Goal: Task Accomplishment & Management: Use online tool/utility

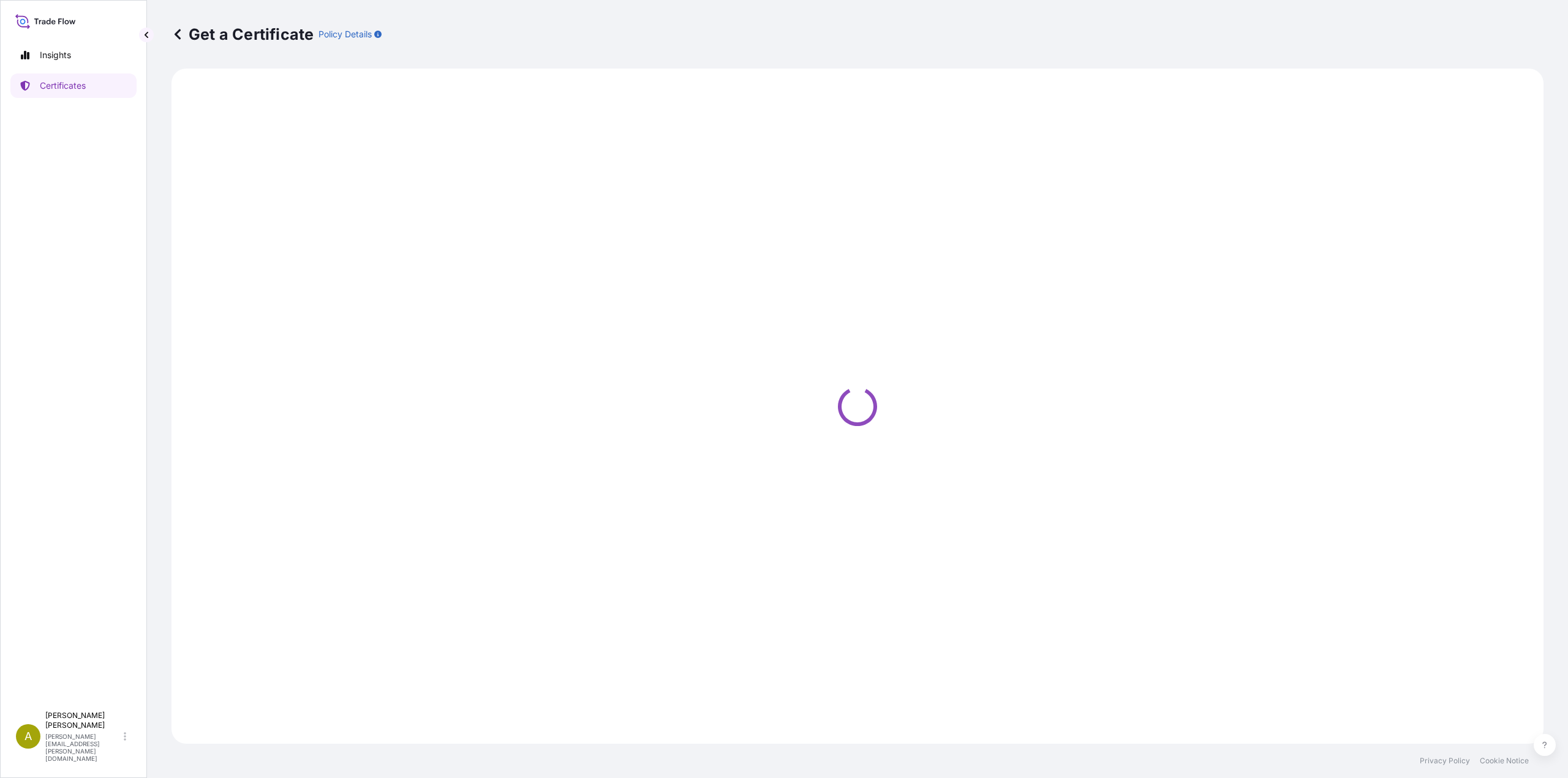
select select "Sea"
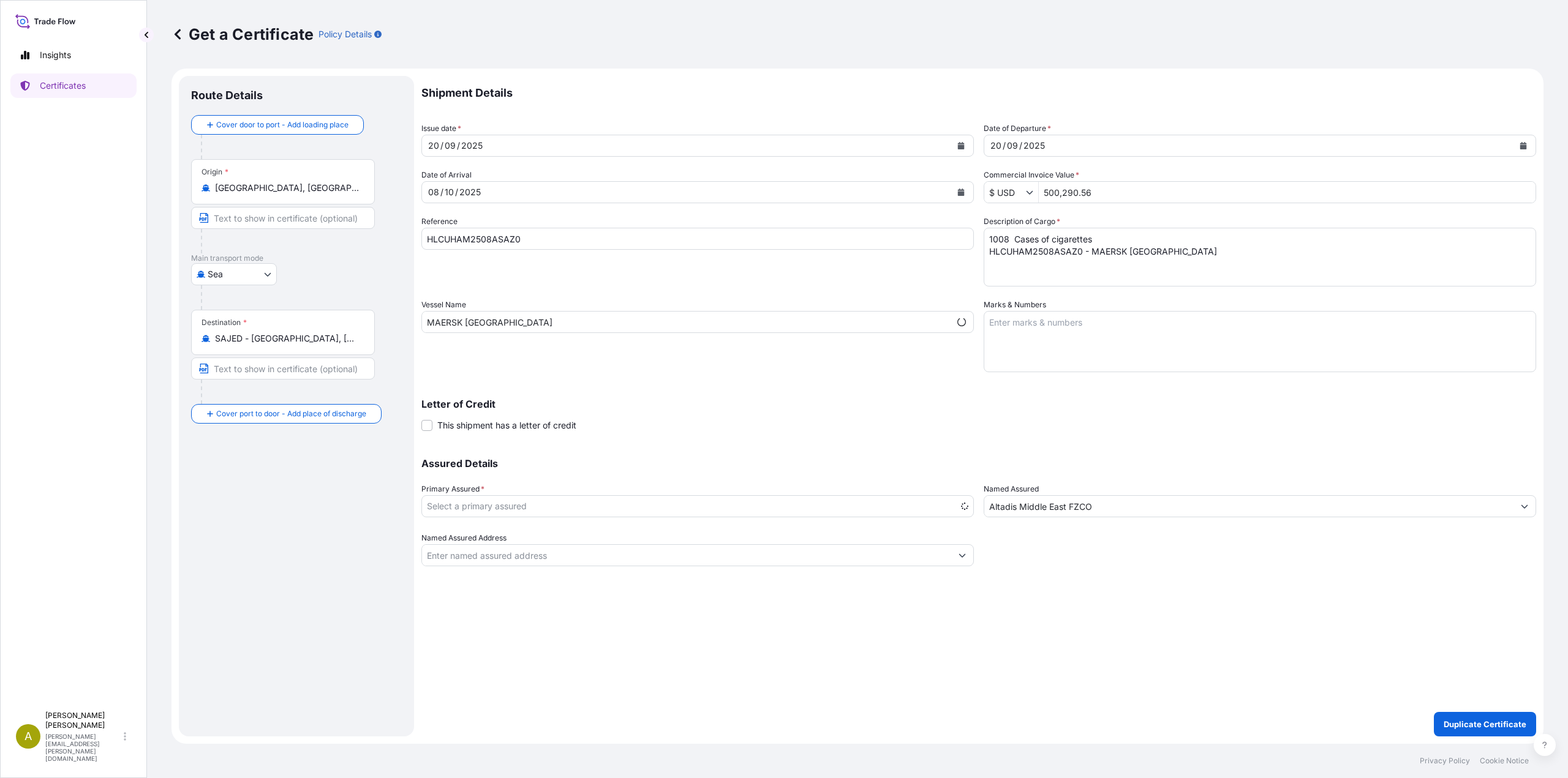
select select "31694"
drag, startPoint x: 531, startPoint y: 239, endPoint x: 358, endPoint y: 231, distance: 173.2
click at [358, 231] on form "Route Details Cover door to port - Add loading place Place of loading Road / In…" at bounding box center [857, 406] width 1372 height 676
paste input "BCAA"
type input "HLCUHAM2508BCAA0"
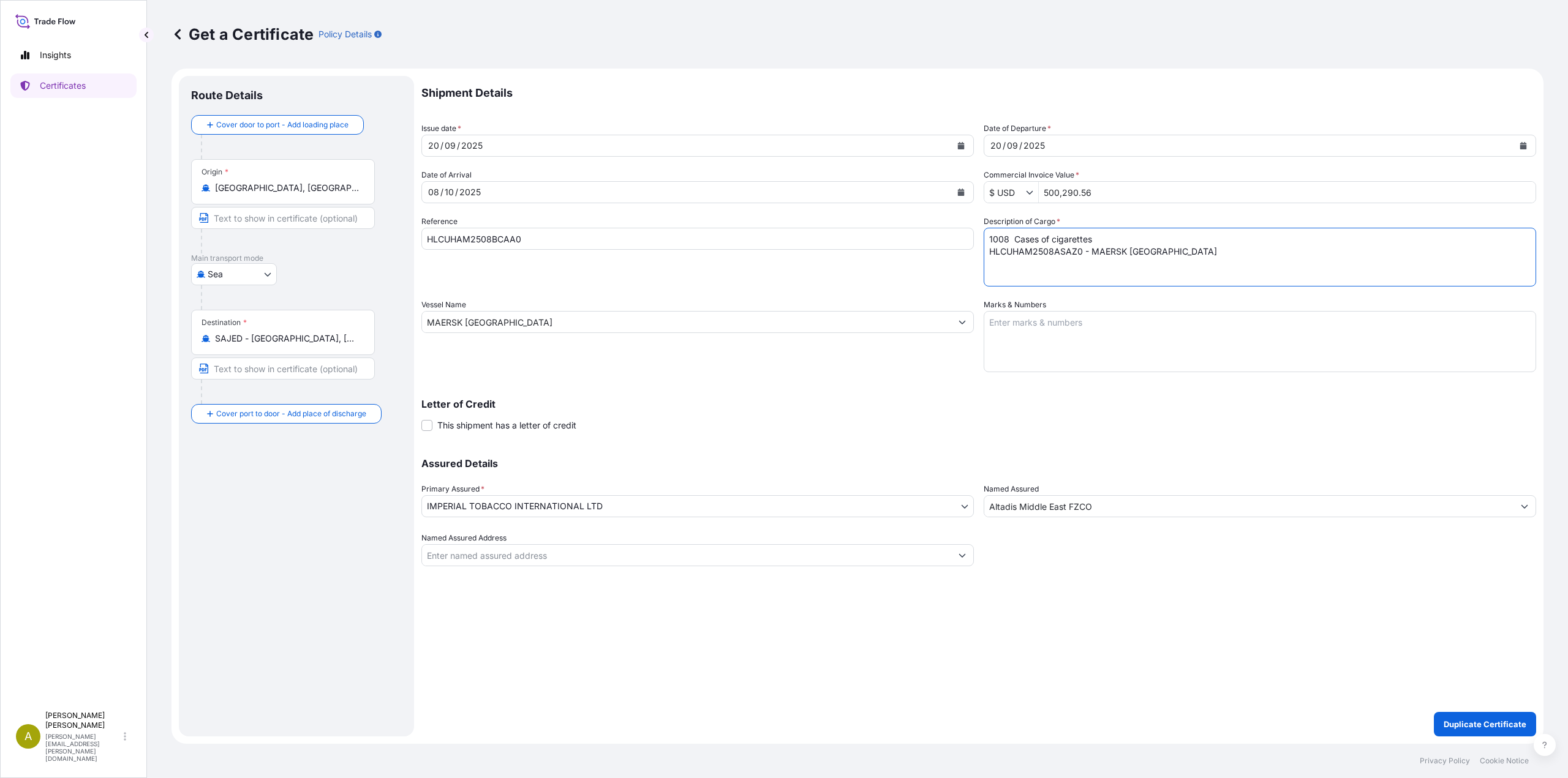
drag, startPoint x: 1208, startPoint y: 253, endPoint x: 863, endPoint y: 243, distance: 345.1
click at [863, 243] on div "Shipment Details Issue date * [DATE] Date of Departure * [DATE] Date of Arrival…" at bounding box center [979, 321] width 1115 height 491
paste textarea "BCAA0 - MAERSK [GEOGRAPHIC_DATA]"
type textarea "1008 Cases of cigarettes HLCUHAM2508BCAA0 - MAERSK [GEOGRAPHIC_DATA]"
click at [1472, 722] on p "Duplicate Certificate" at bounding box center [1485, 724] width 83 height 12
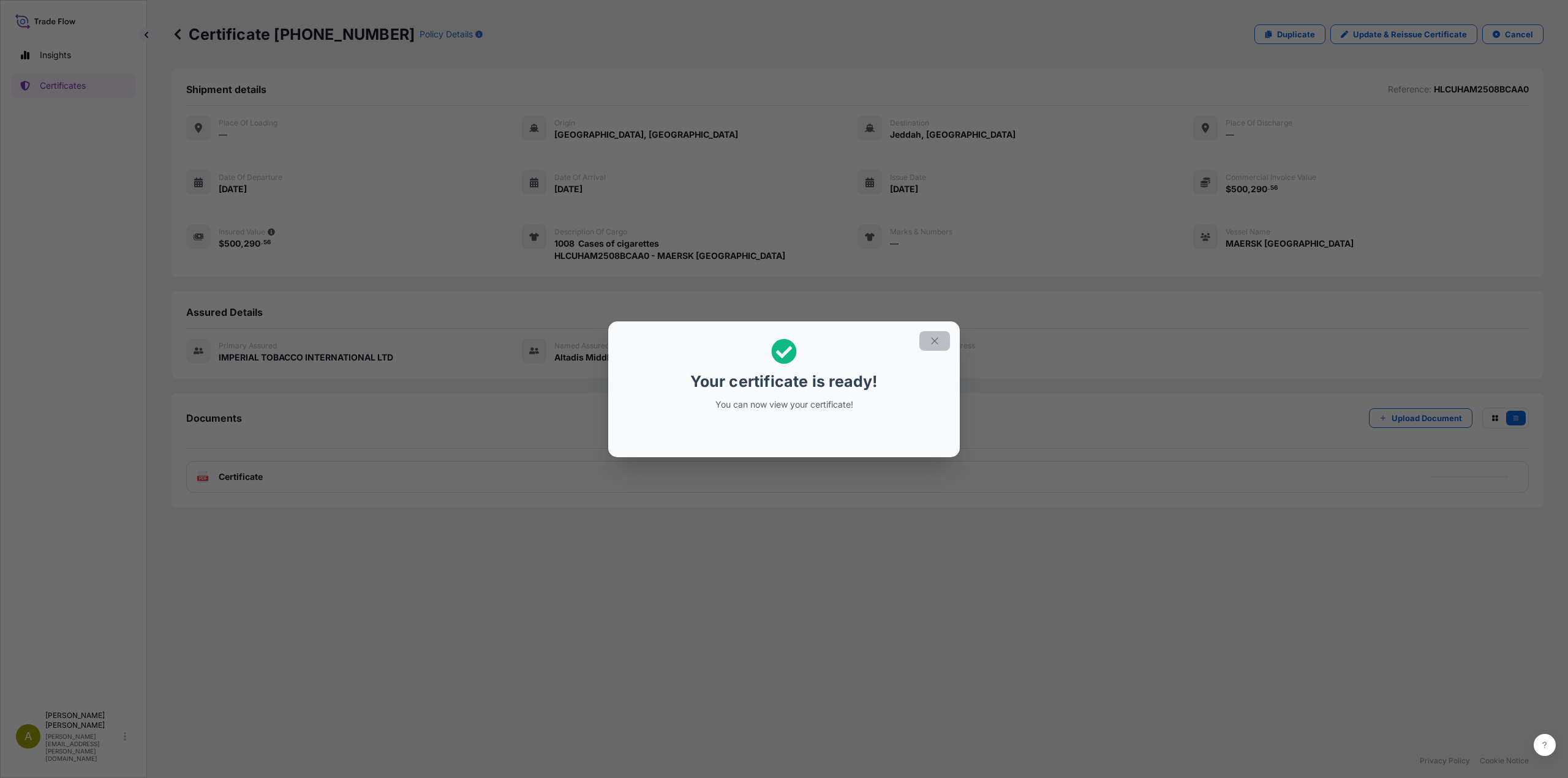
click at [931, 345] on icon "button" at bounding box center [935, 341] width 11 height 11
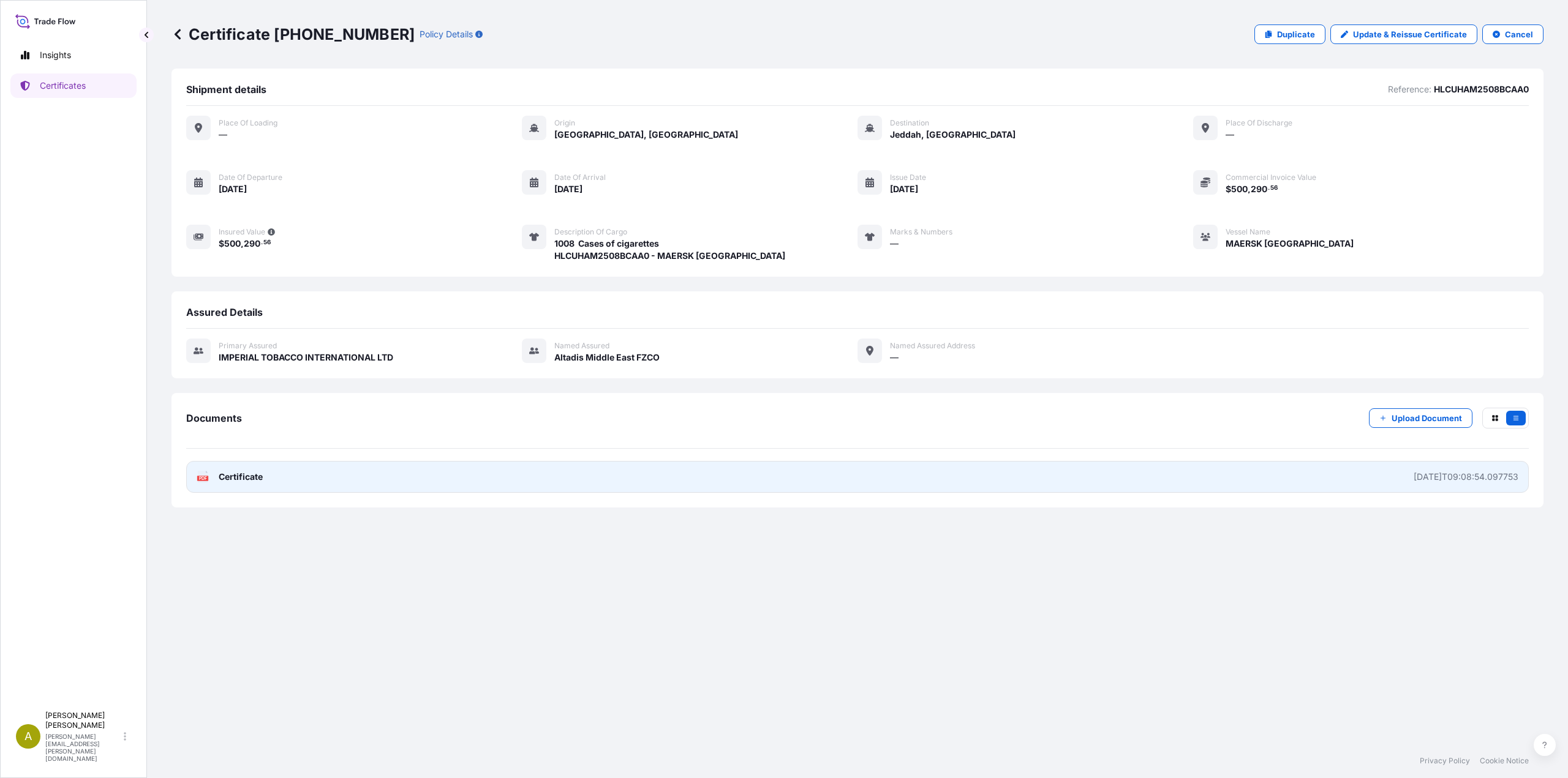
click at [220, 474] on span "Certificate" at bounding box center [241, 477] width 44 height 12
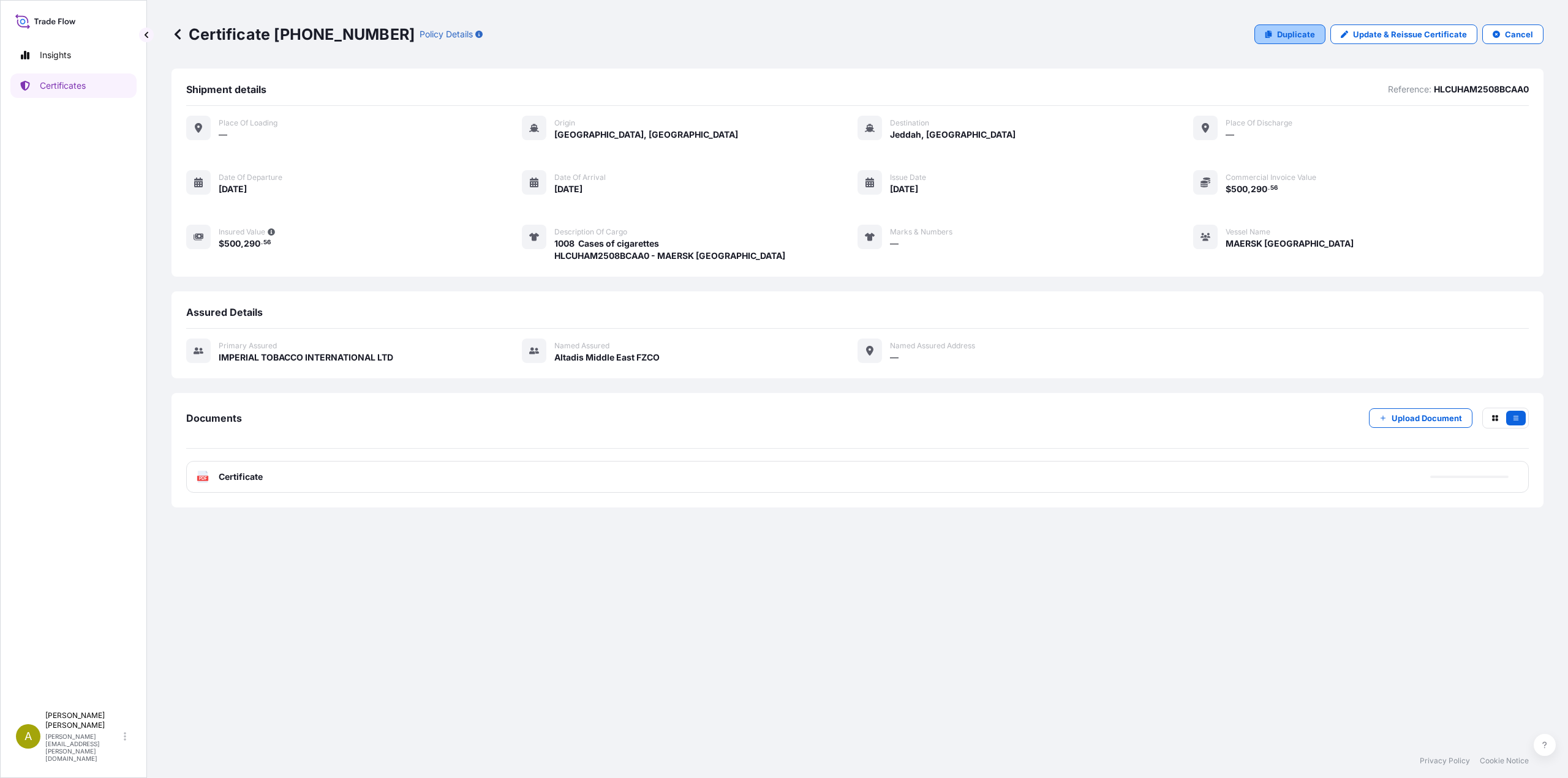
click at [1303, 42] on link "Duplicate" at bounding box center [1290, 35] width 71 height 20
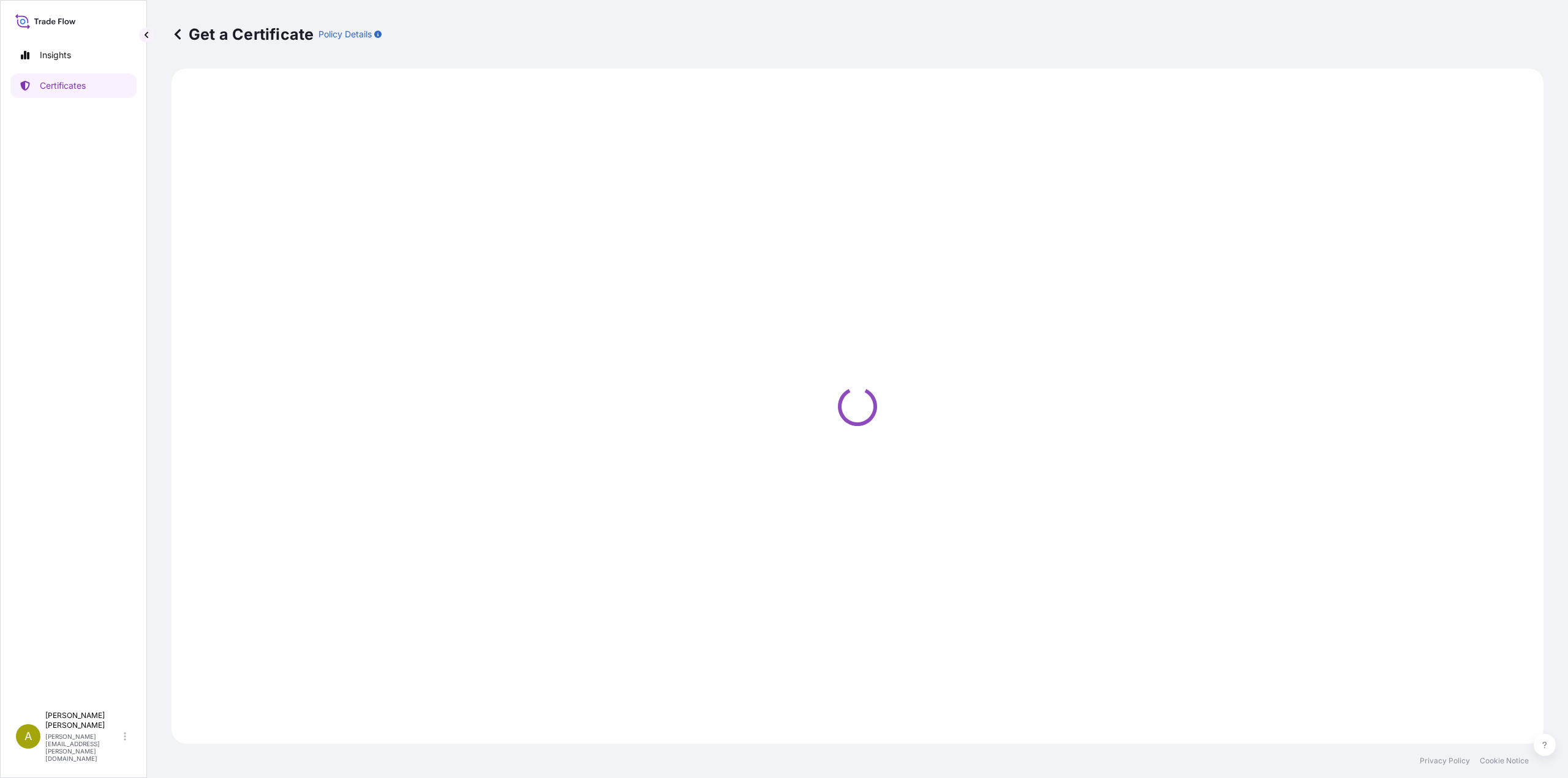
select select "Sea"
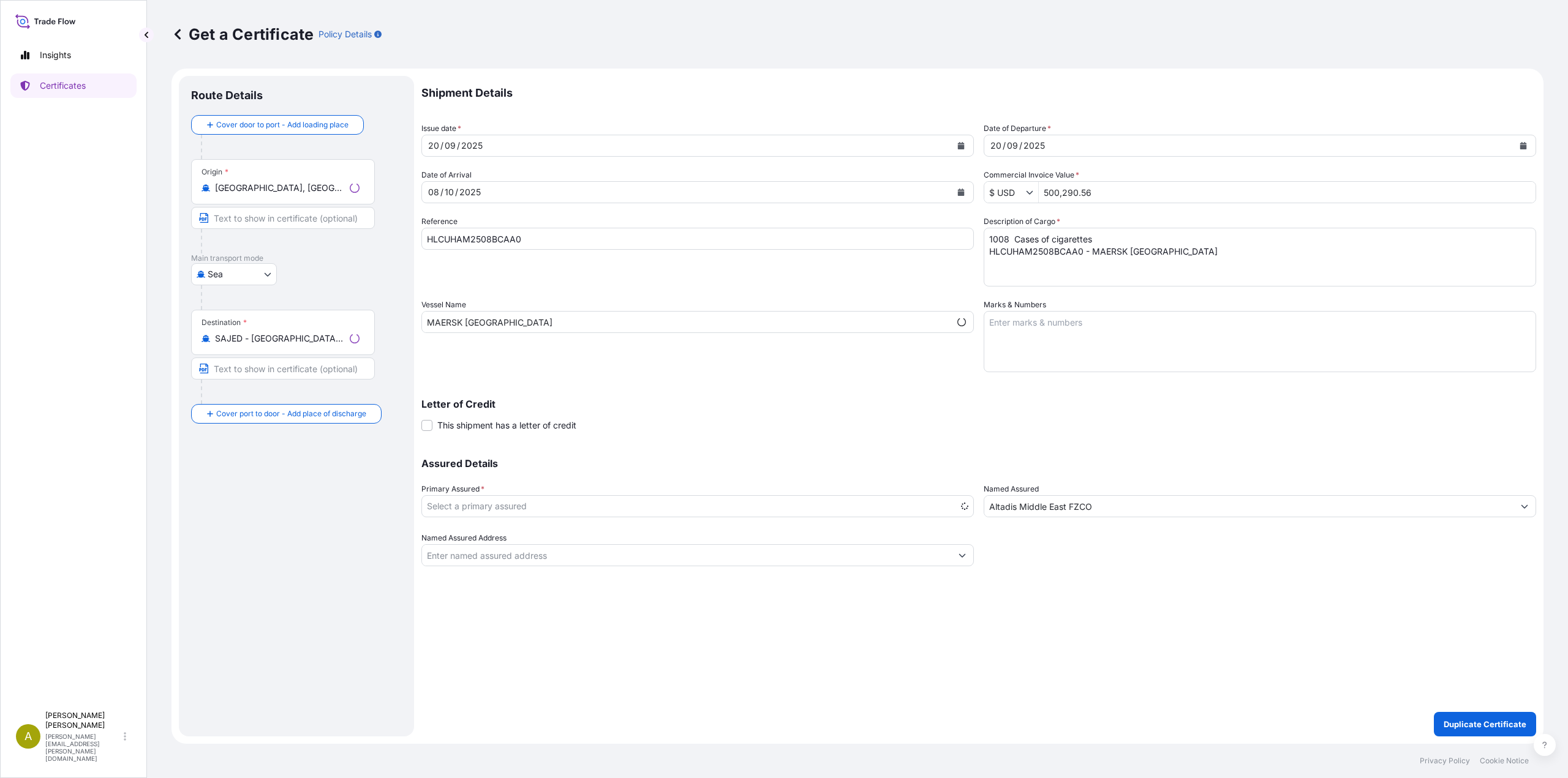
select select "31694"
click at [964, 150] on button "Calendar" at bounding box center [961, 146] width 20 height 20
click at [466, 297] on div "23" at bounding box center [465, 295] width 22 height 22
click at [1525, 148] on icon "Calendar" at bounding box center [1524, 145] width 7 height 7
click at [1028, 294] on div "23" at bounding box center [1028, 295] width 22 height 22
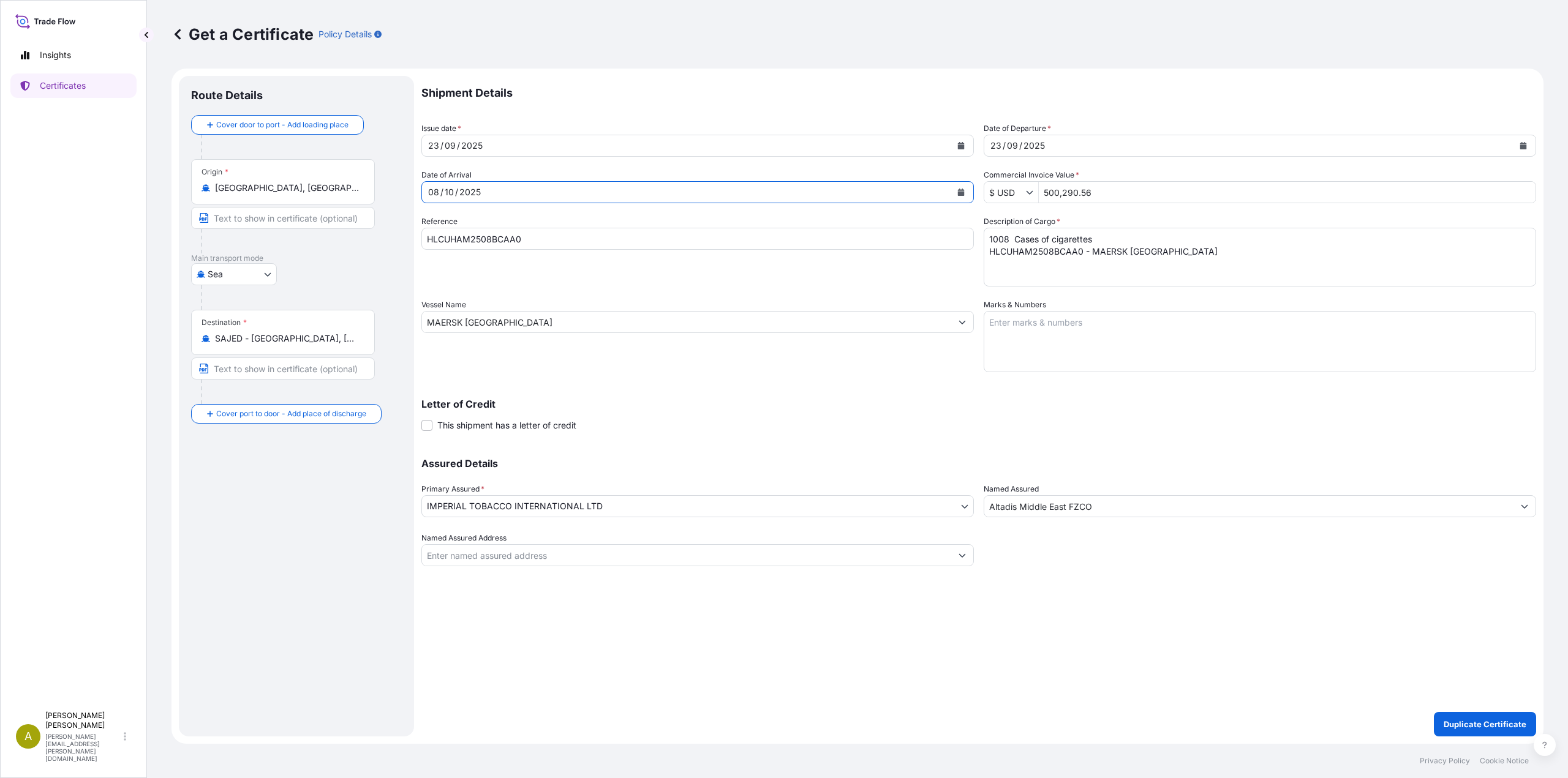
click at [964, 193] on icon "Calendar" at bounding box center [961, 192] width 7 height 7
click at [586, 316] on div "19" at bounding box center [582, 318] width 22 height 22
drag, startPoint x: 1109, startPoint y: 200, endPoint x: 987, endPoint y: 197, distance: 122.0
click at [987, 197] on div "$ USD 500,290.56" at bounding box center [1260, 192] width 552 height 22
paste input "185719.38"
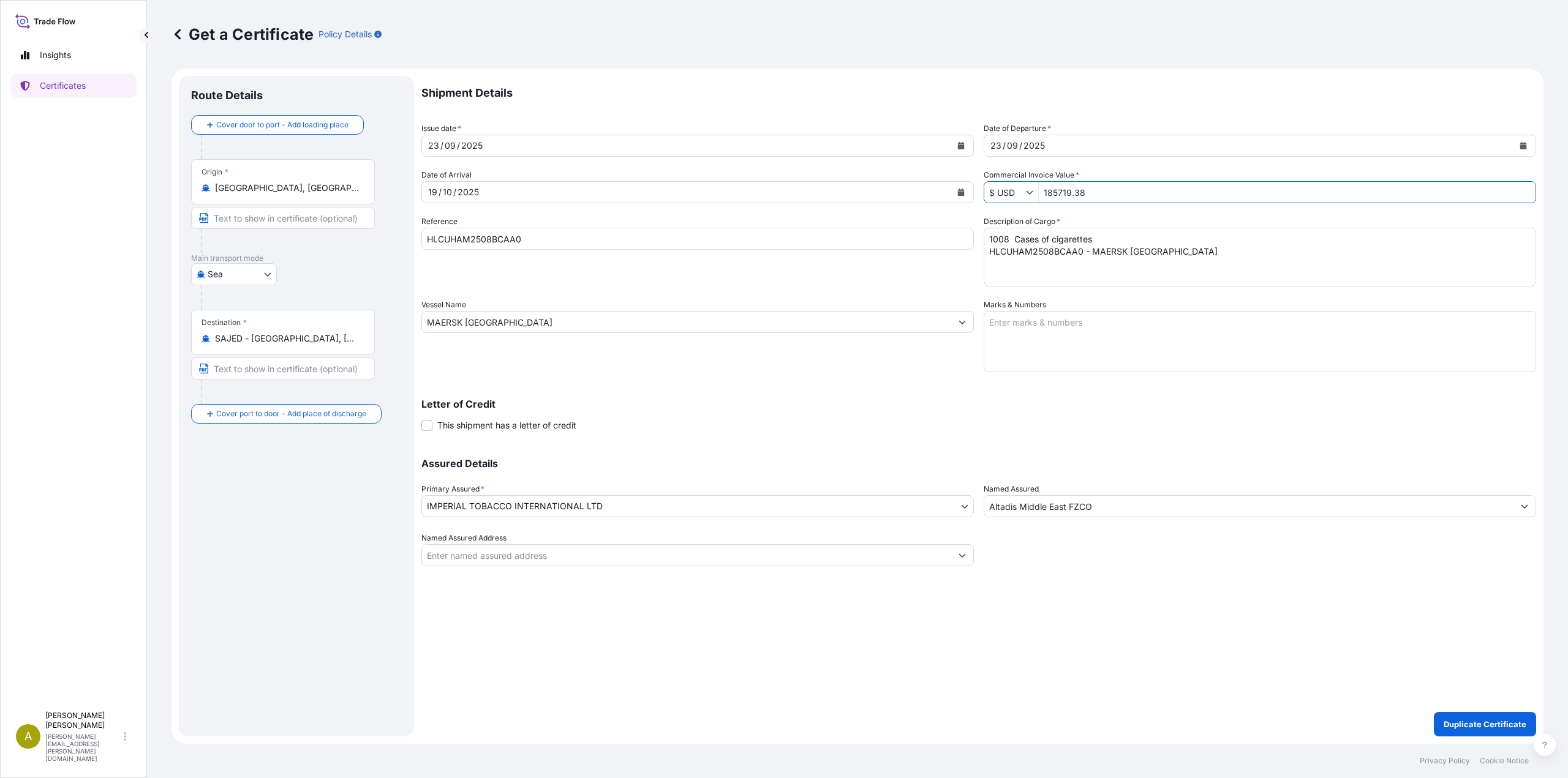
type input "185,719.38"
drag, startPoint x: 527, startPoint y: 239, endPoint x: 311, endPoint y: 234, distance: 216.1
click at [311, 234] on form "Route Details Cover door to port - Add loading place Place of loading Road / In…" at bounding box center [857, 406] width 1372 height 676
paste input "ASCG7"
type input "HLCUHAM2508ASCG7"
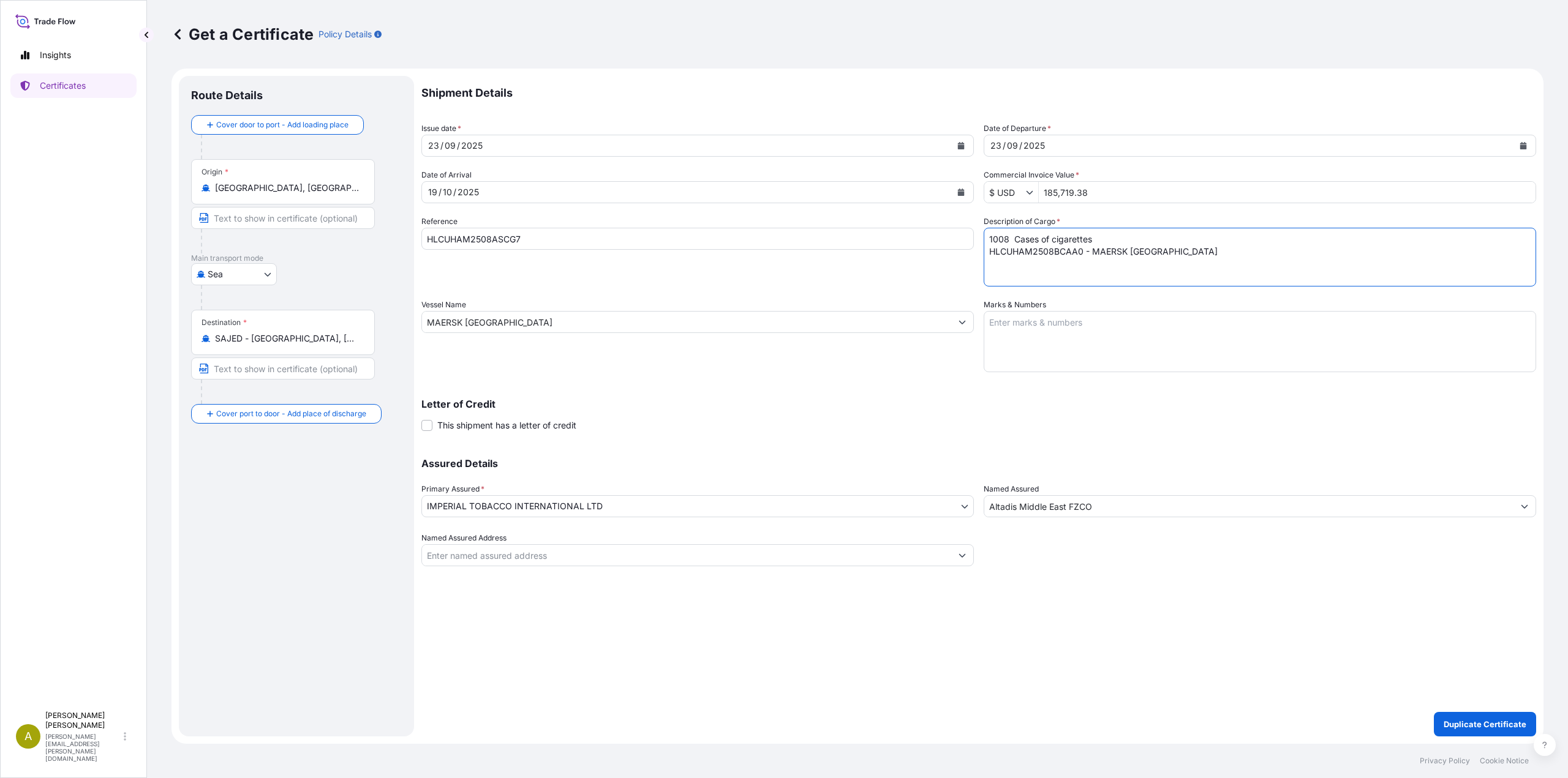
drag, startPoint x: 1207, startPoint y: 259, endPoint x: 837, endPoint y: 203, distance: 374.2
click at [837, 203] on div "Shipment Details Issue date * [DATE] Date of Departure * [DATE] Date of Arrival…" at bounding box center [979, 321] width 1115 height 491
paste textarea "502 Cases of cigarettes HLCUHAM2508ASCG7 - ALULA EXPRESS"
type textarea "502 Cases of cigarettes HLCUHAM2508ASCG7 - ALULA EXPRESS"
drag, startPoint x: 521, startPoint y: 321, endPoint x: 349, endPoint y: 324, distance: 172.0
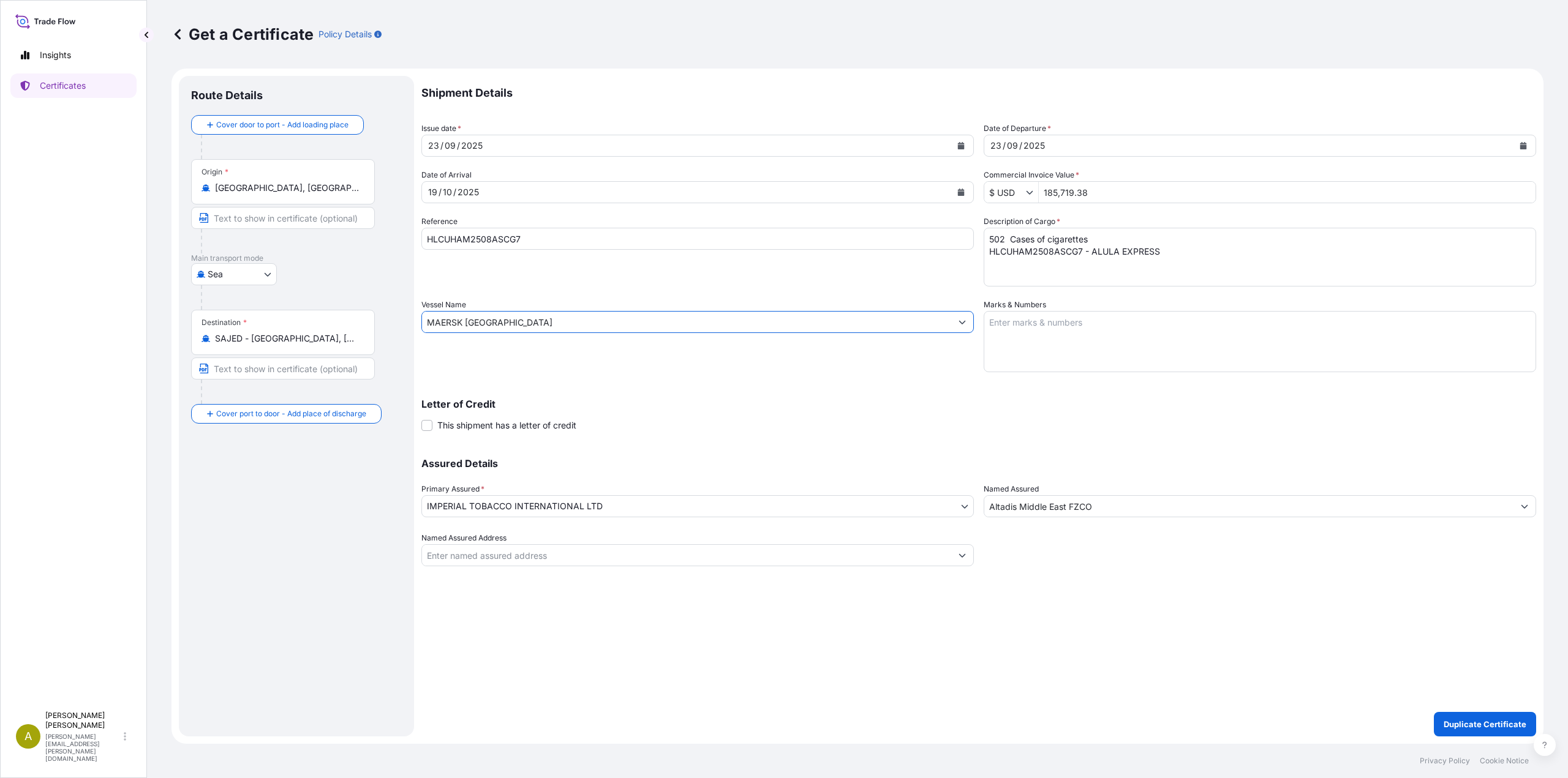
click at [349, 324] on form "Route Details Cover door to port - Add loading place Place of loading Road / In…" at bounding box center [857, 406] width 1372 height 676
paste input "ALULA EXPRESS"
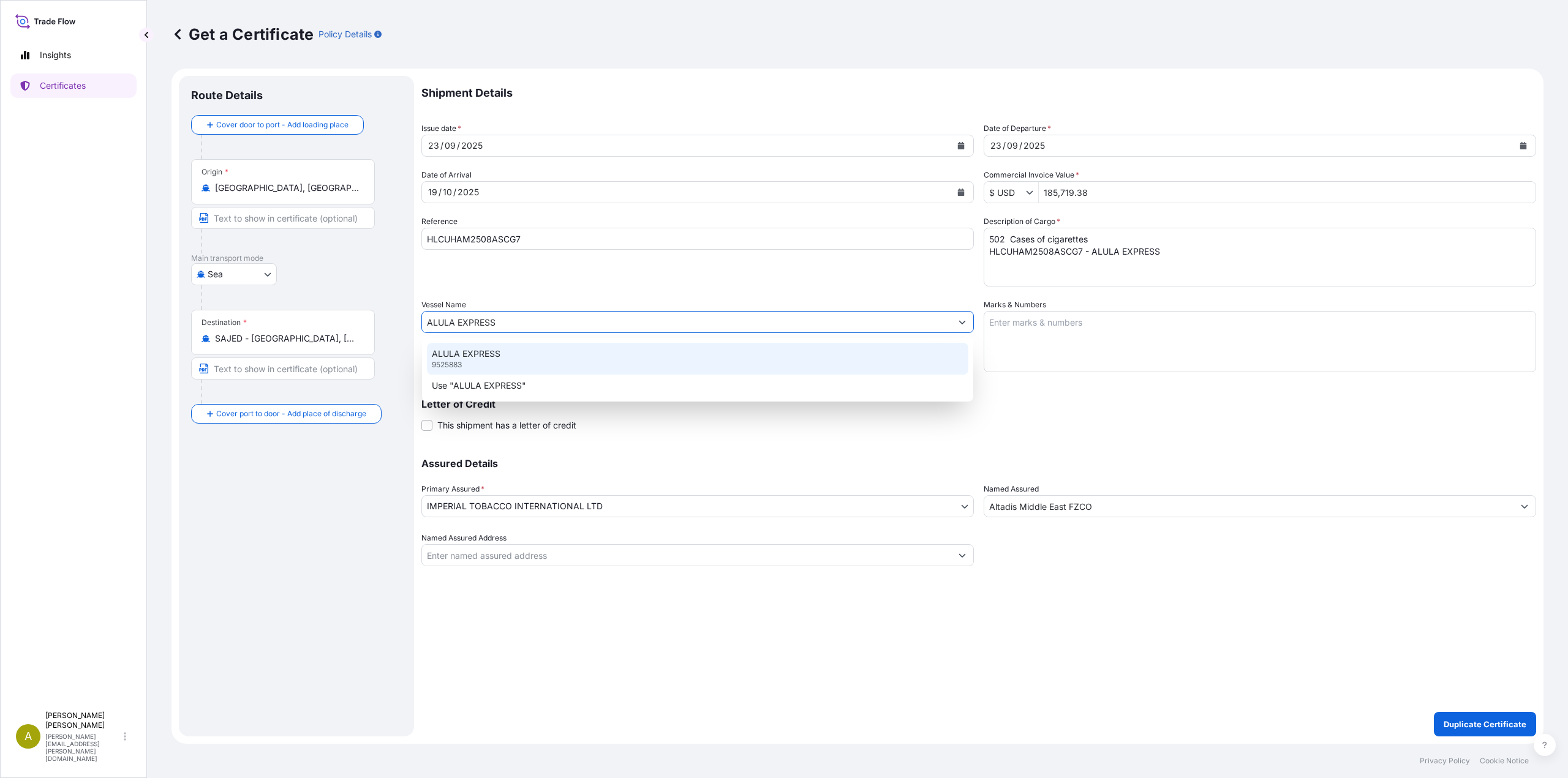
click at [492, 356] on p "ALULA EXPRESS" at bounding box center [465, 354] width 69 height 12
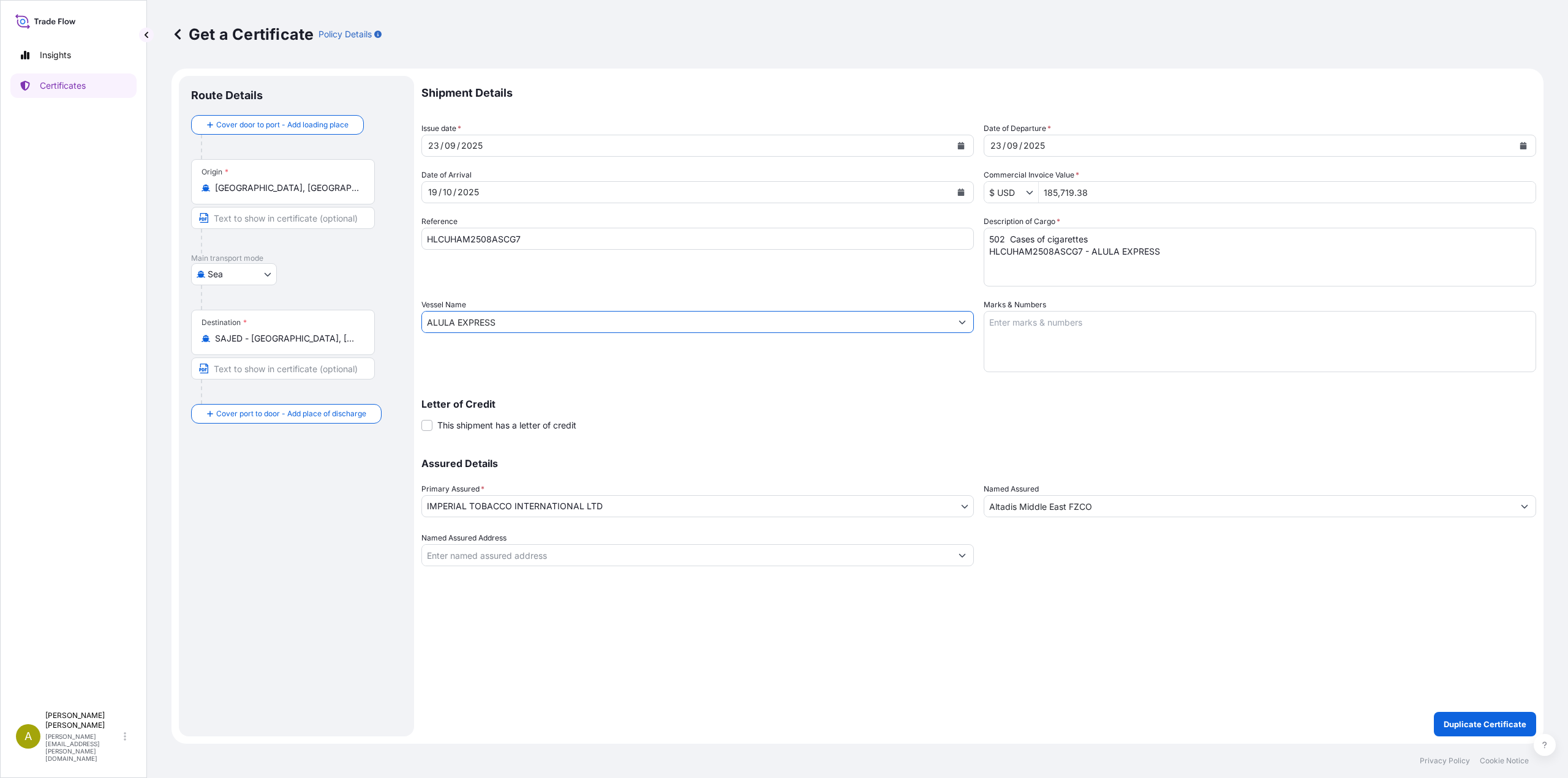
type input "ALULA EXPRESS"
click at [1469, 716] on button "Duplicate Certificate" at bounding box center [1485, 724] width 102 height 25
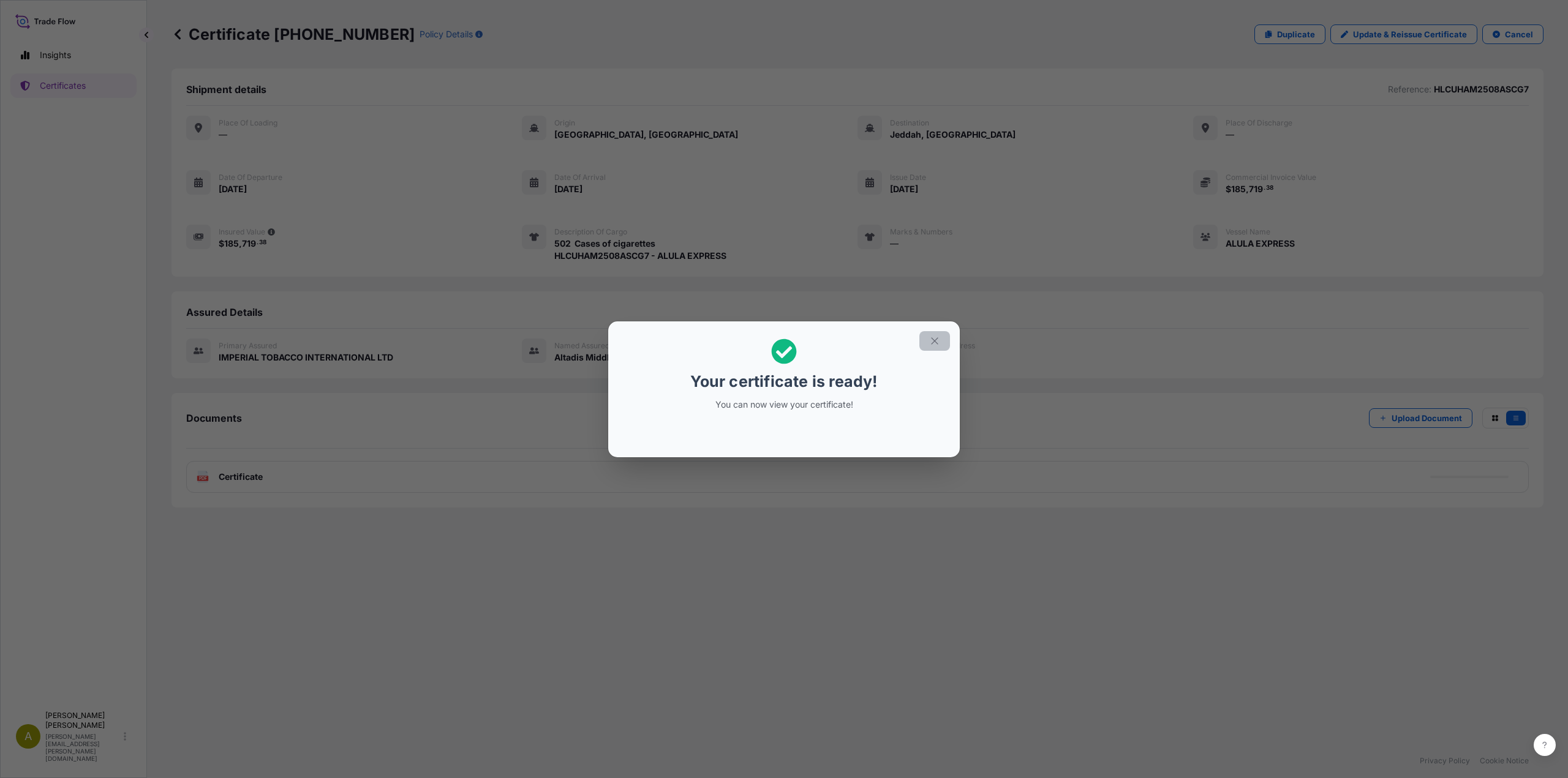
click at [936, 340] on icon "button" at bounding box center [935, 341] width 11 height 11
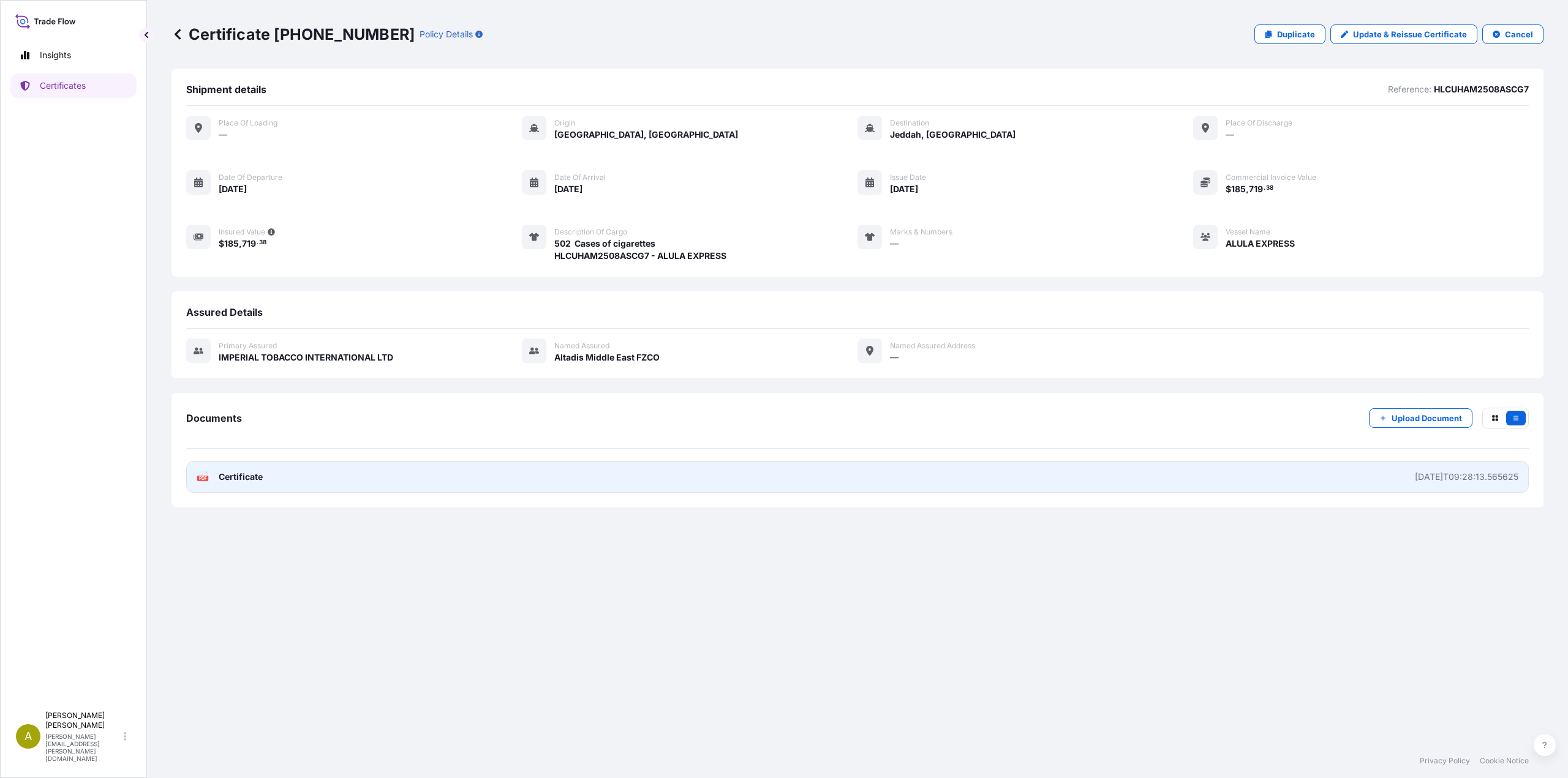
click at [528, 476] on link "PDF Certificate [DATE]T09:28:13.565625" at bounding box center [857, 477] width 1343 height 32
